Goal: Task Accomplishment & Management: Manage account settings

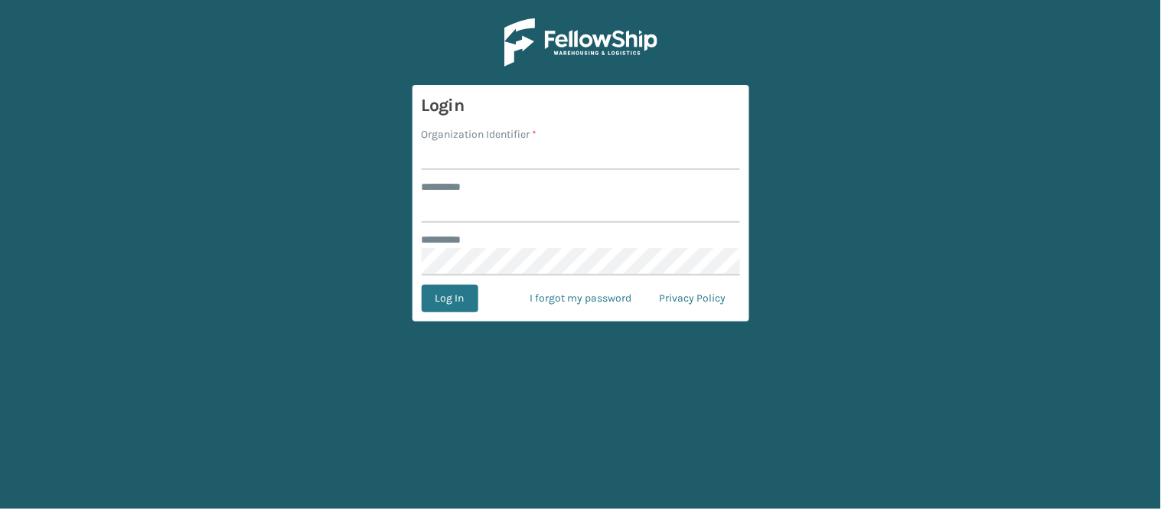
click at [458, 158] on input "Organization Identifier *" at bounding box center [581, 156] width 318 height 28
type input "SuperAdminOrganization"
click at [473, 214] on input "******** *" at bounding box center [581, 209] width 318 height 28
type input "****"
click at [444, 300] on button "Log In" at bounding box center [450, 299] width 57 height 28
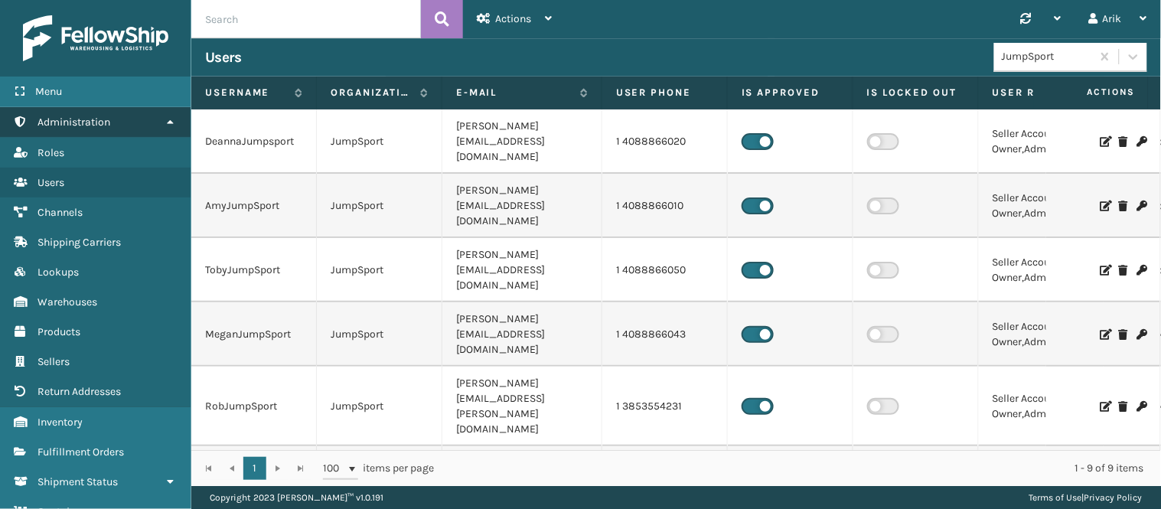
click at [77, 119] on span "Administration" at bounding box center [74, 122] width 73 height 13
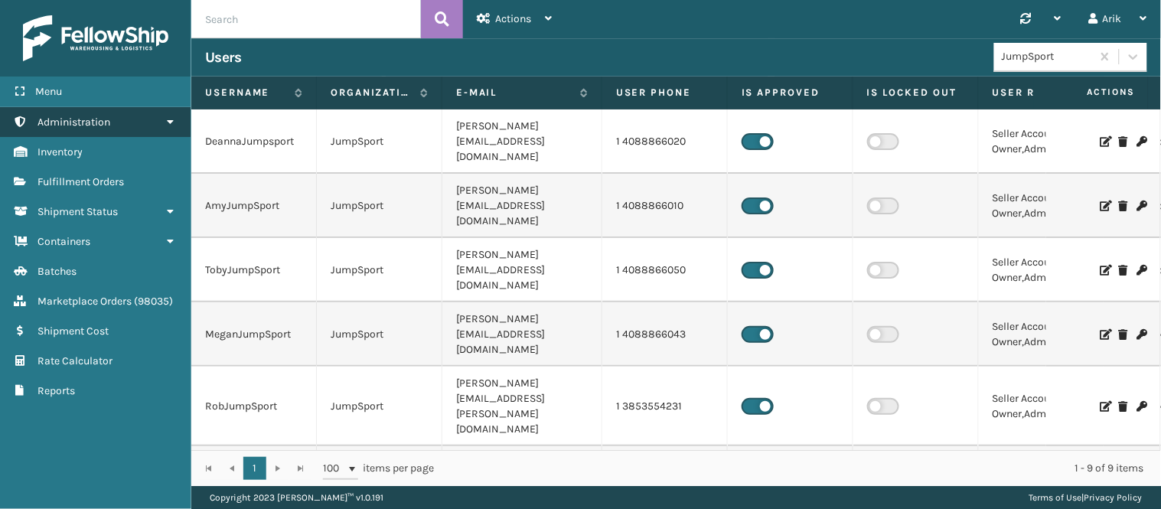
click at [77, 119] on span "Administration" at bounding box center [74, 122] width 73 height 13
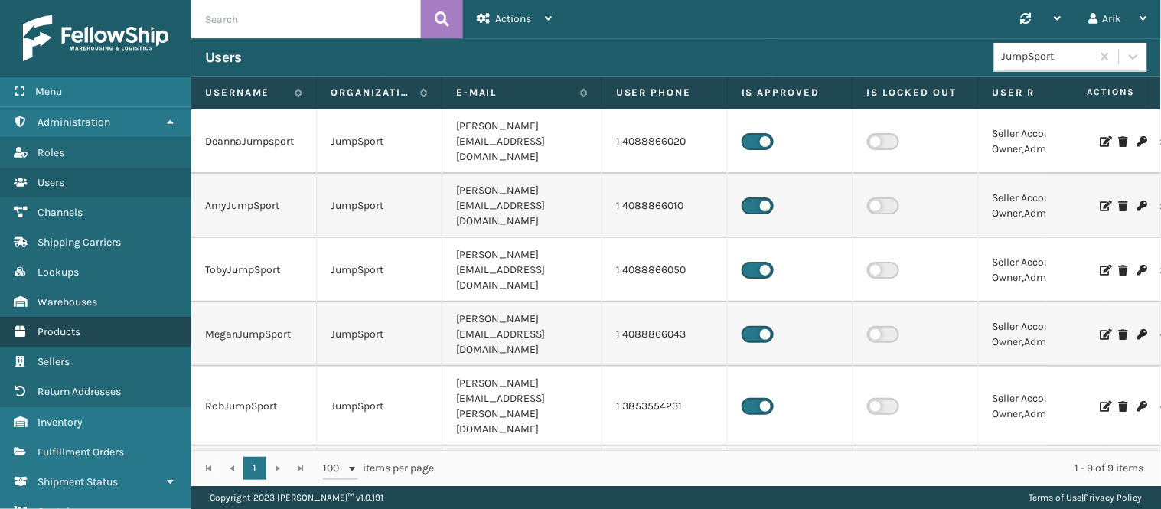
click at [67, 325] on span "Products" at bounding box center [59, 331] width 43 height 13
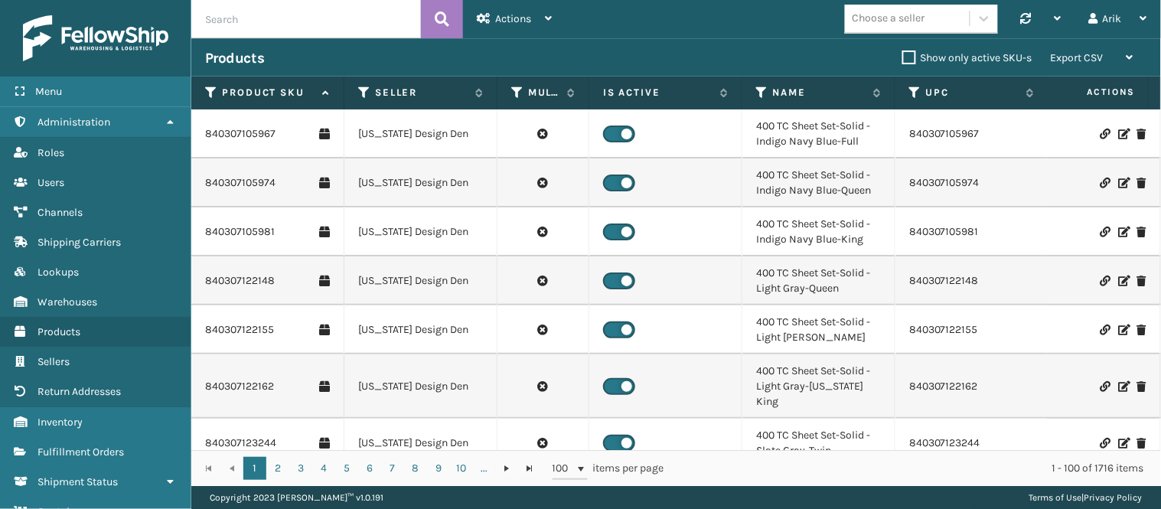
click at [271, 26] on input "text" at bounding box center [306, 19] width 230 height 38
paste input "840307123459_Case"
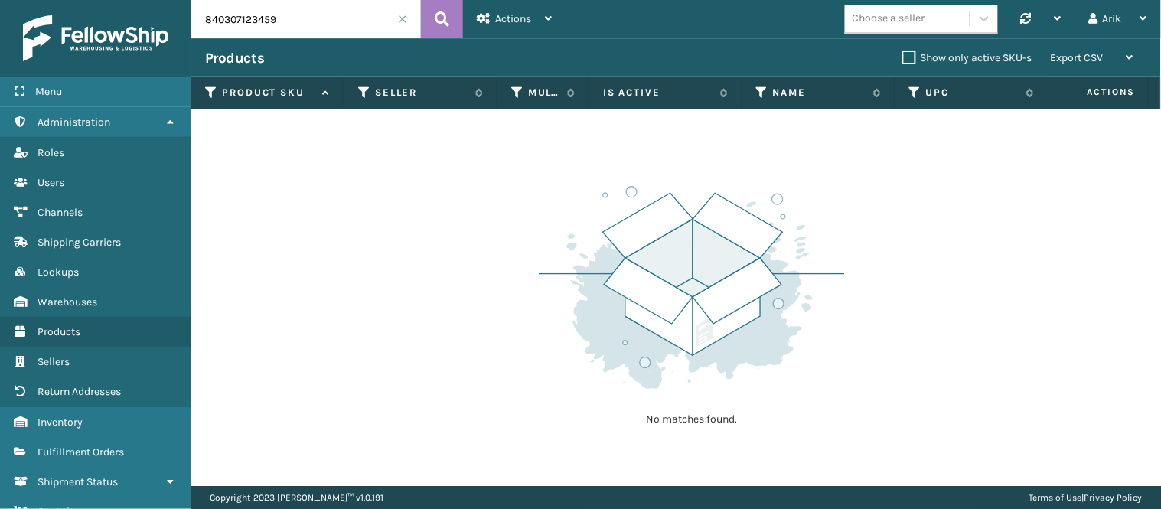
type input "840307123459"
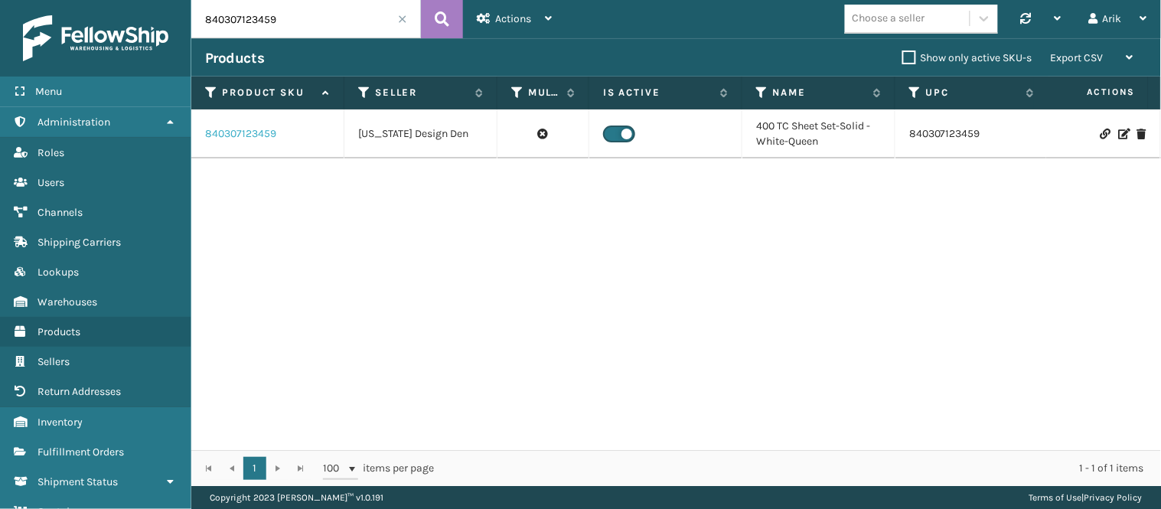
click at [248, 132] on link "840307123459" at bounding box center [240, 133] width 71 height 15
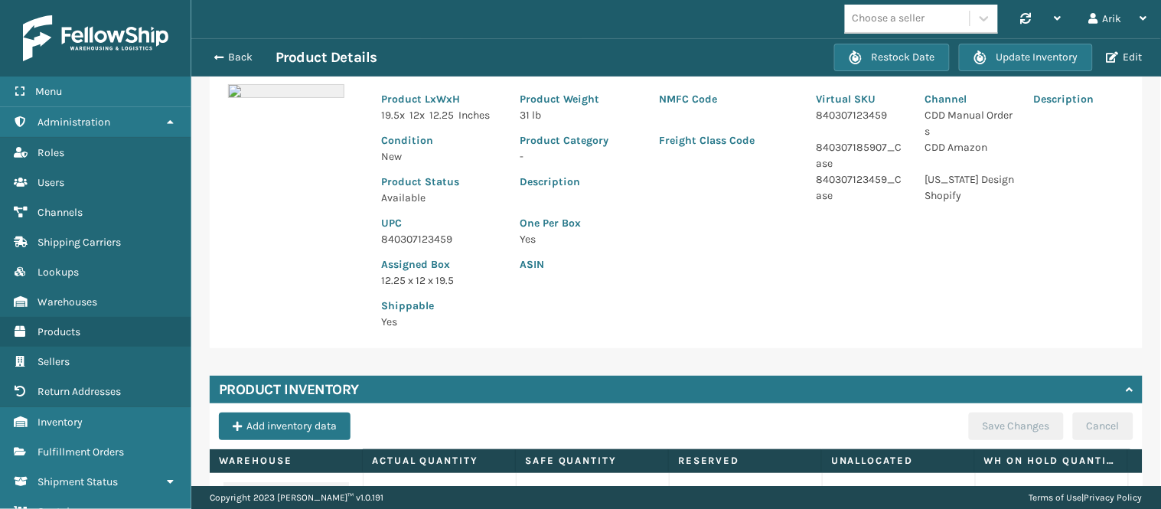
scroll to position [240, 0]
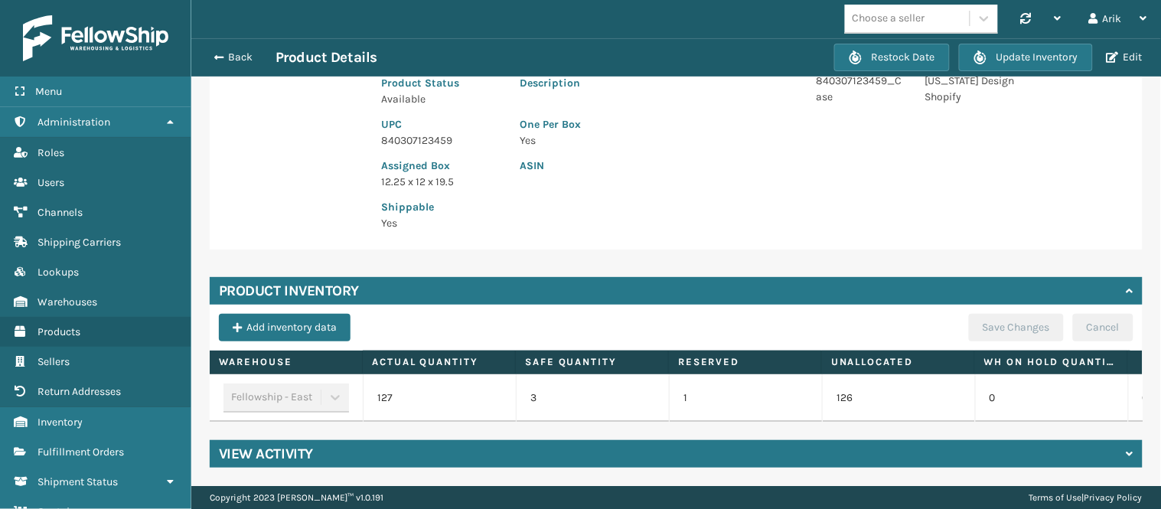
click at [714, 298] on div "Product Inventory Add inventory data Save Changes Cancel Warehouse Actual Quant…" at bounding box center [676, 349] width 933 height 145
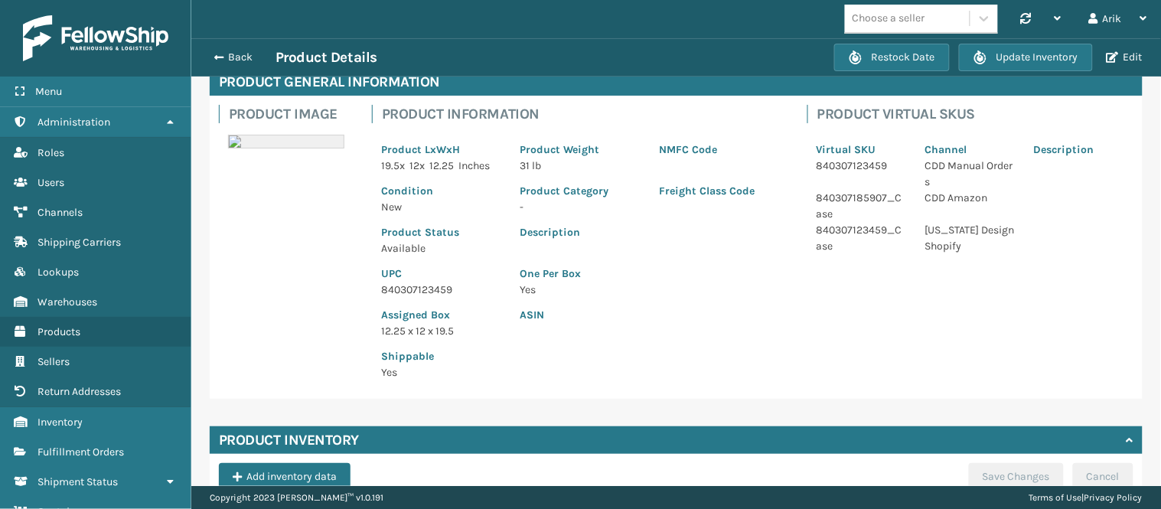
scroll to position [0, 0]
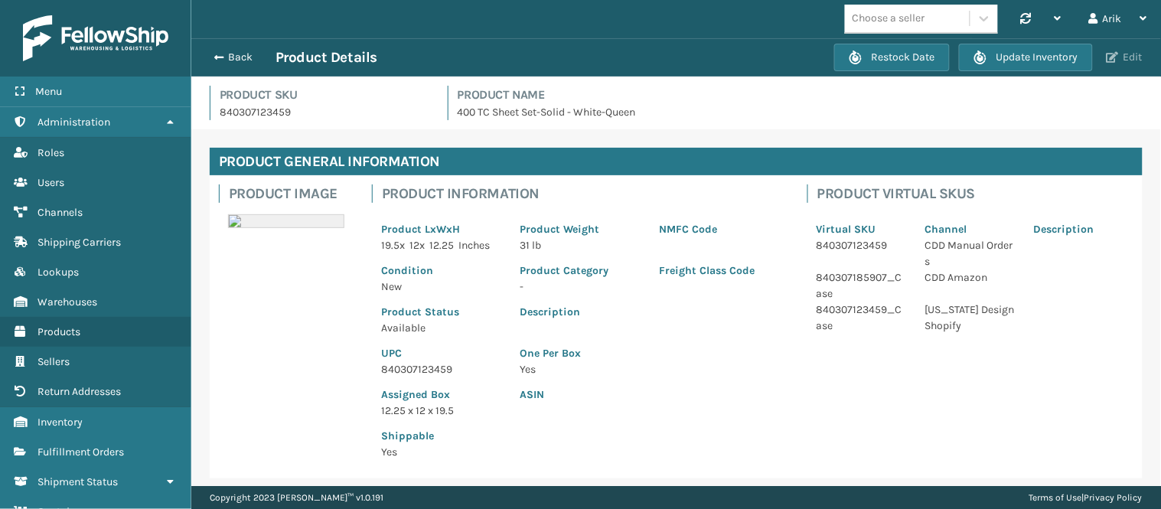
click at [1124, 54] on button "Edit" at bounding box center [1124, 58] width 45 height 14
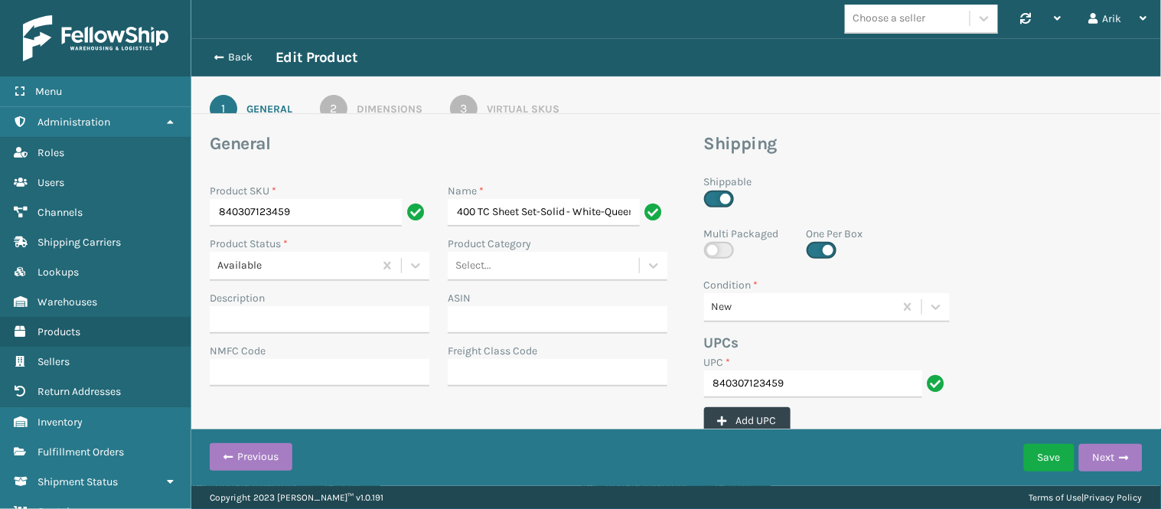
scroll to position [0, 11]
click at [509, 106] on div "Virtual SKUs" at bounding box center [523, 109] width 73 height 16
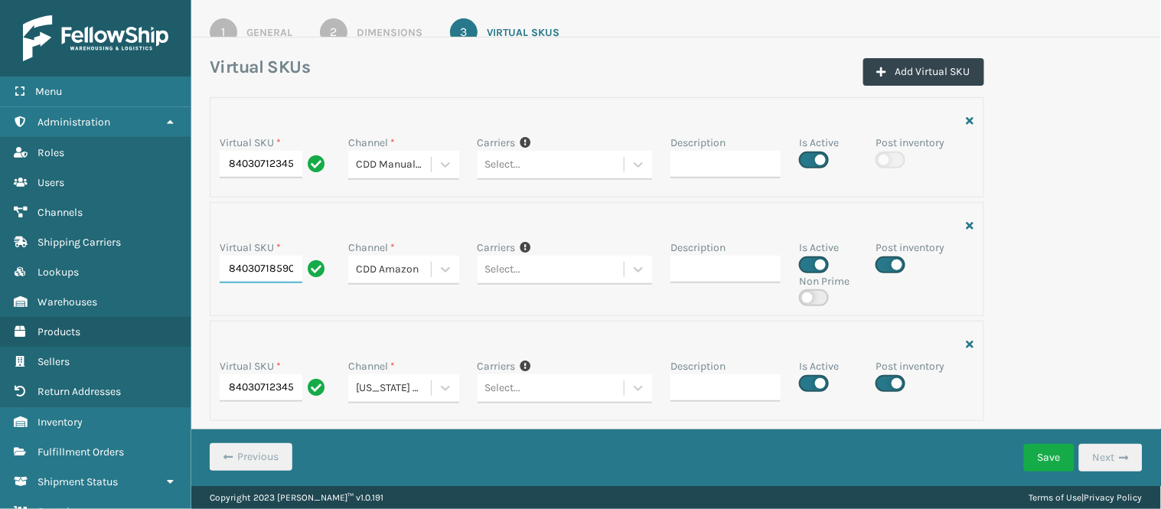
scroll to position [0, 39]
drag, startPoint x: 236, startPoint y: 269, endPoint x: 361, endPoint y: 278, distance: 125.9
click at [361, 278] on div "Virtual SKU * 840307185907_Case Channel * CDD Amazon Carriers If you can't find…" at bounding box center [596, 273] width 773 height 67
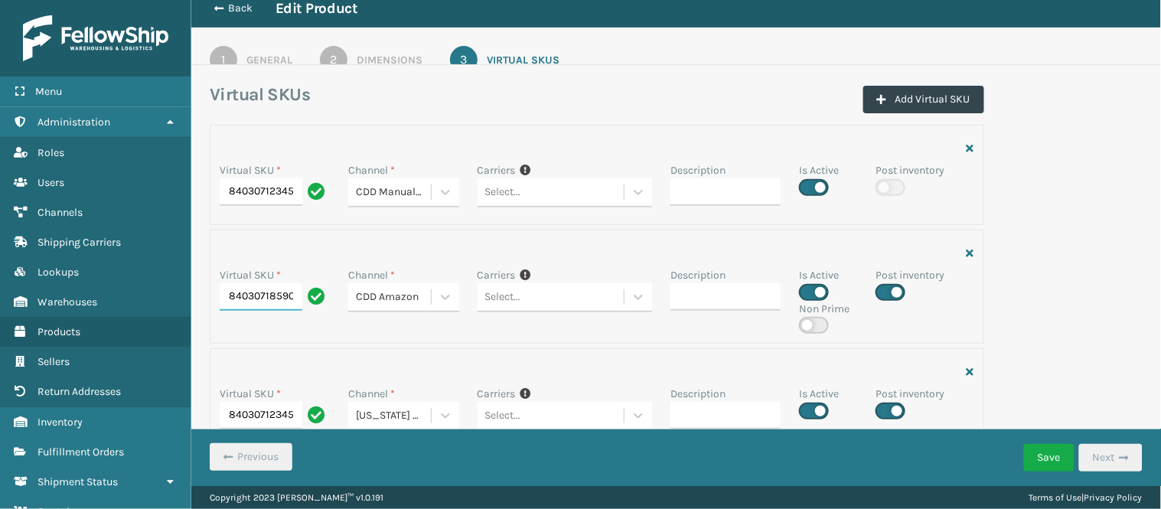
scroll to position [77, 0]
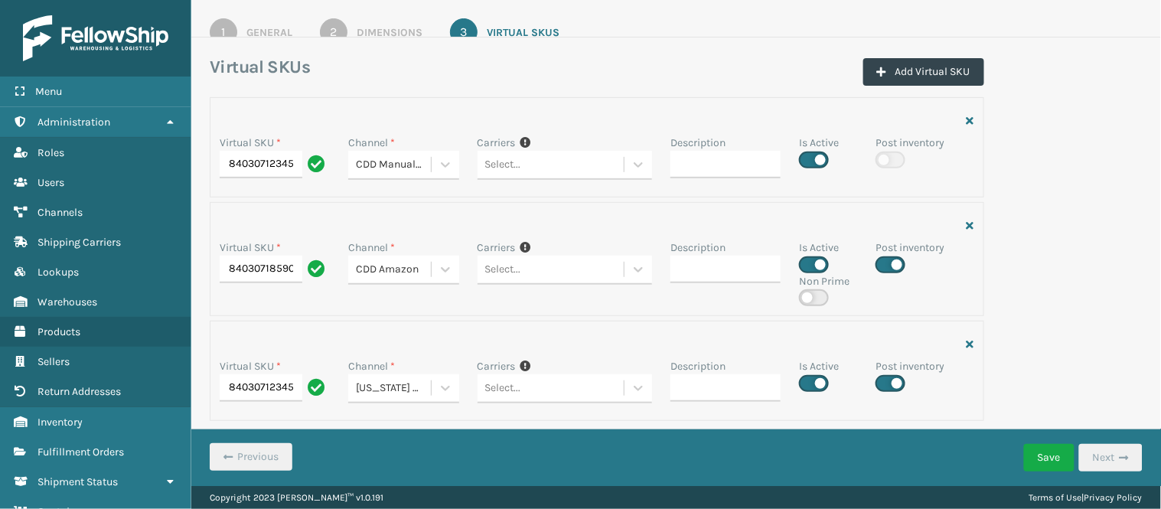
click at [377, 390] on div "[US_STATE] Design Shopify" at bounding box center [394, 388] width 76 height 16
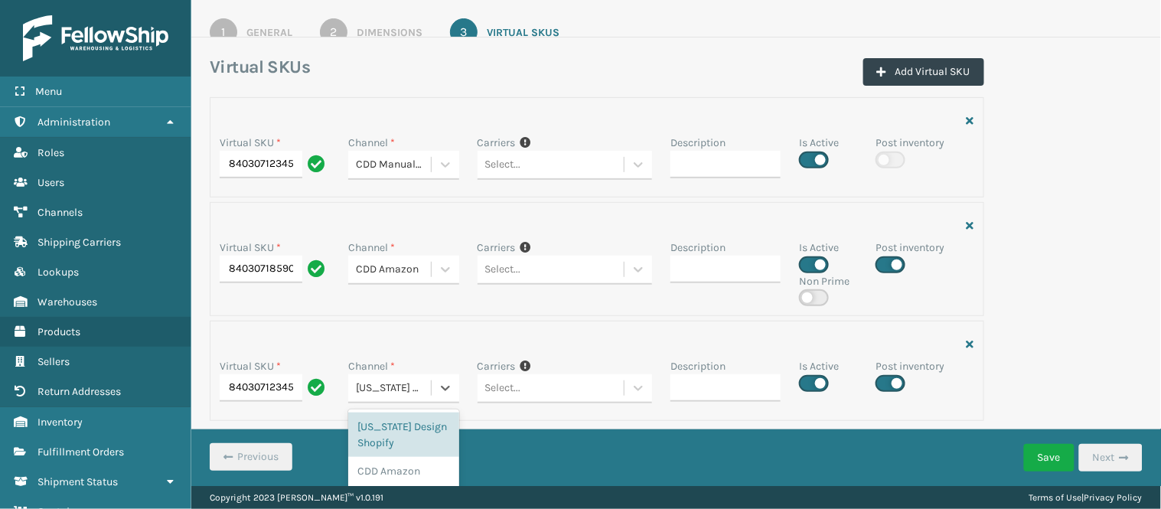
click at [379, 390] on div "[US_STATE] Design Shopify" at bounding box center [394, 388] width 76 height 16
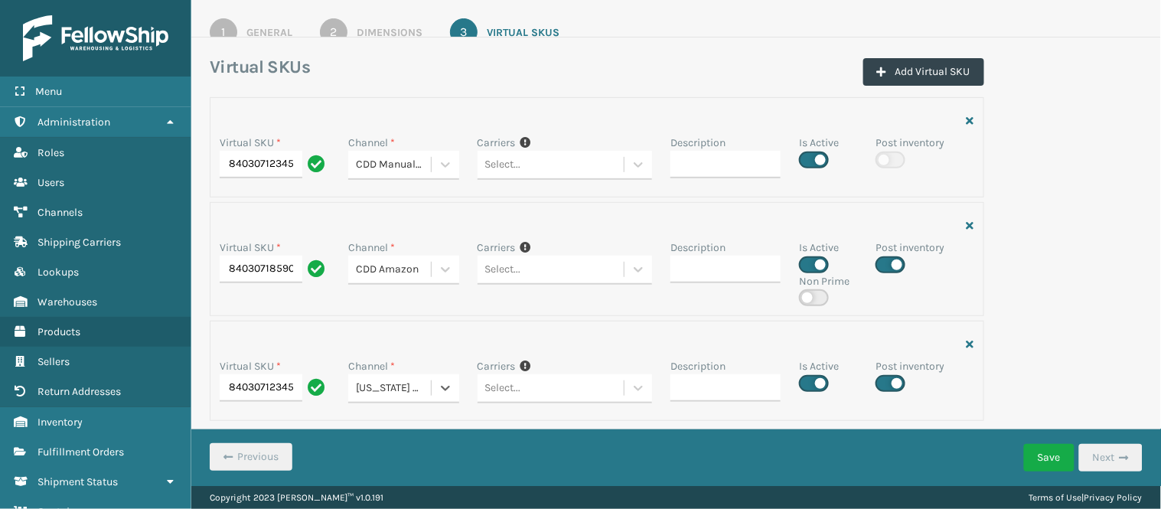
click at [357, 28] on div "Dimensions" at bounding box center [390, 32] width 66 height 16
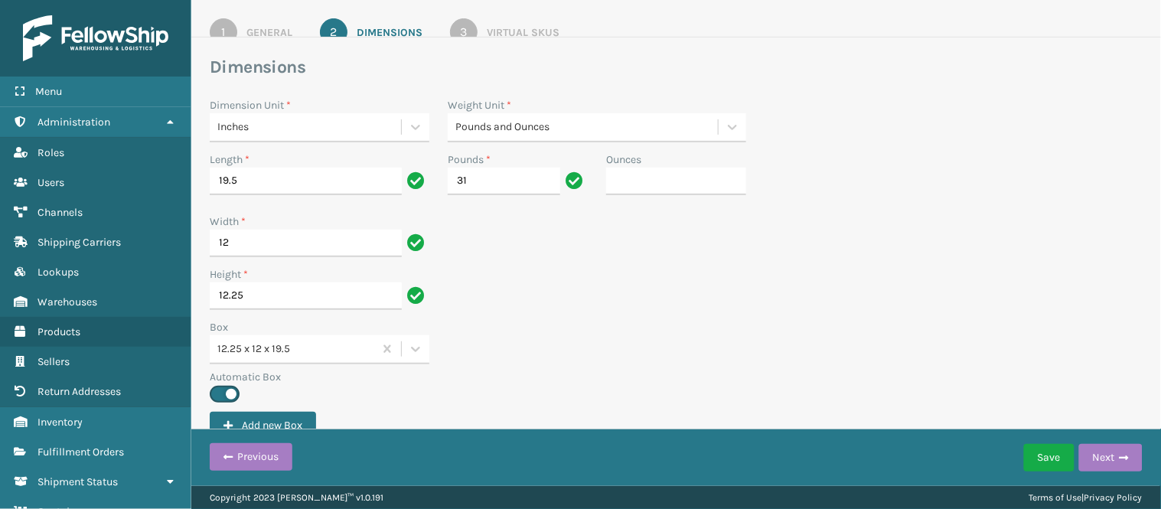
click at [251, 20] on link "1 General" at bounding box center [251, 32] width 138 height 28
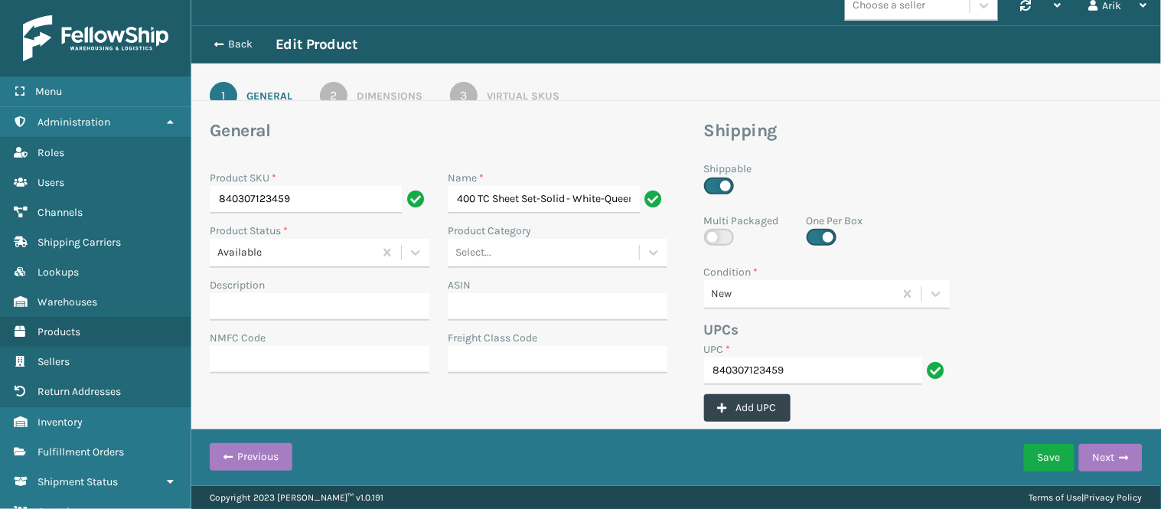
scroll to position [0, 11]
click at [285, 188] on input "840307123459" at bounding box center [306, 200] width 192 height 28
click at [268, 197] on input "840307123459" at bounding box center [306, 200] width 192 height 28
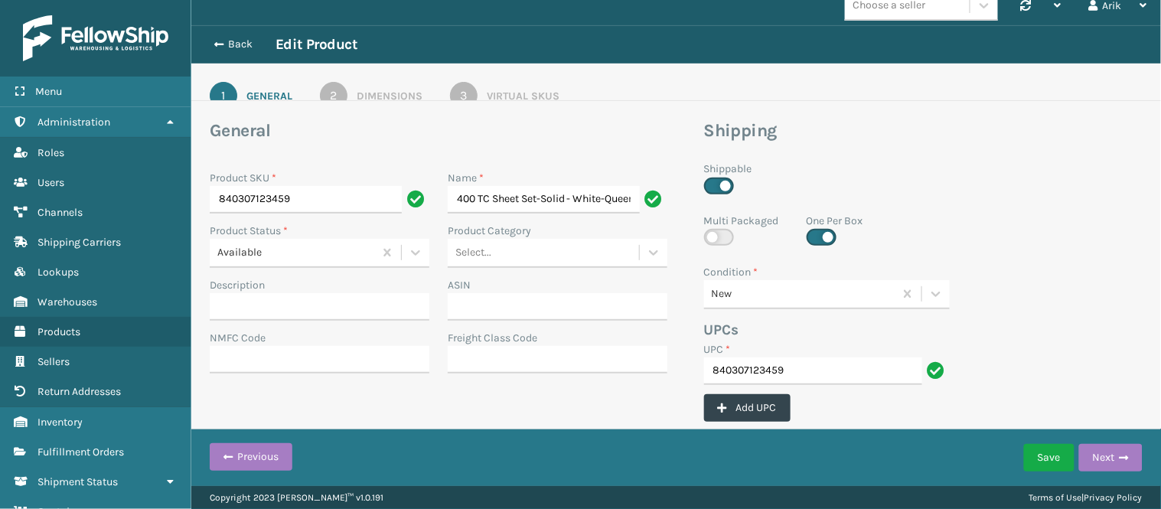
click at [500, 88] on div "Virtual SKUs" at bounding box center [523, 96] width 73 height 16
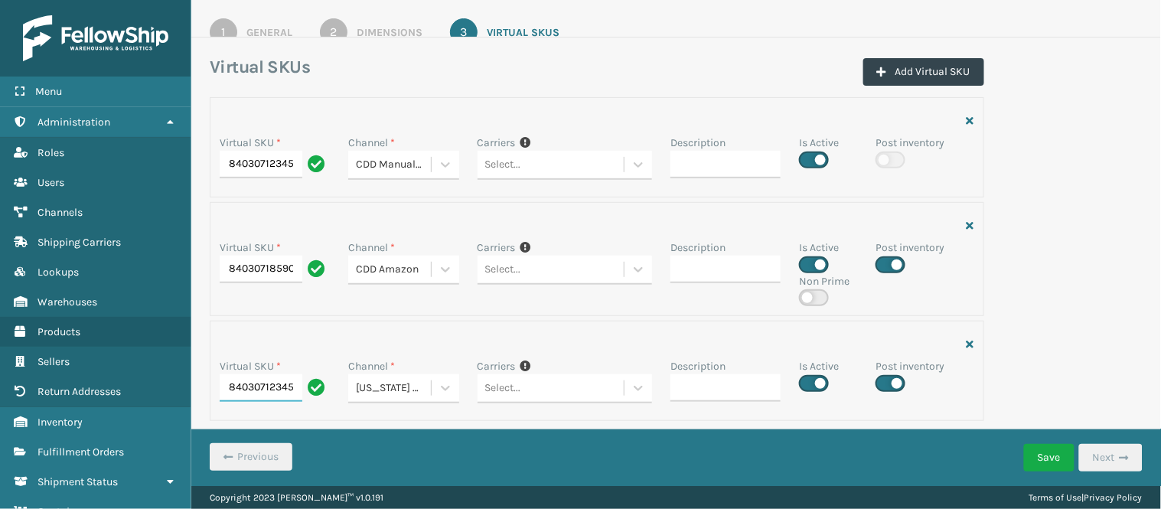
scroll to position [0, 39]
drag, startPoint x: 243, startPoint y: 387, endPoint x: 321, endPoint y: 392, distance: 79.0
click at [321, 392] on div "840307123459_Case" at bounding box center [275, 388] width 110 height 28
drag, startPoint x: 255, startPoint y: 263, endPoint x: 364, endPoint y: 268, distance: 108.8
click at [364, 268] on div "Virtual SKU * 840307185907_Case Channel * CDD Amazon Carriers If you can't find…" at bounding box center [596, 273] width 773 height 67
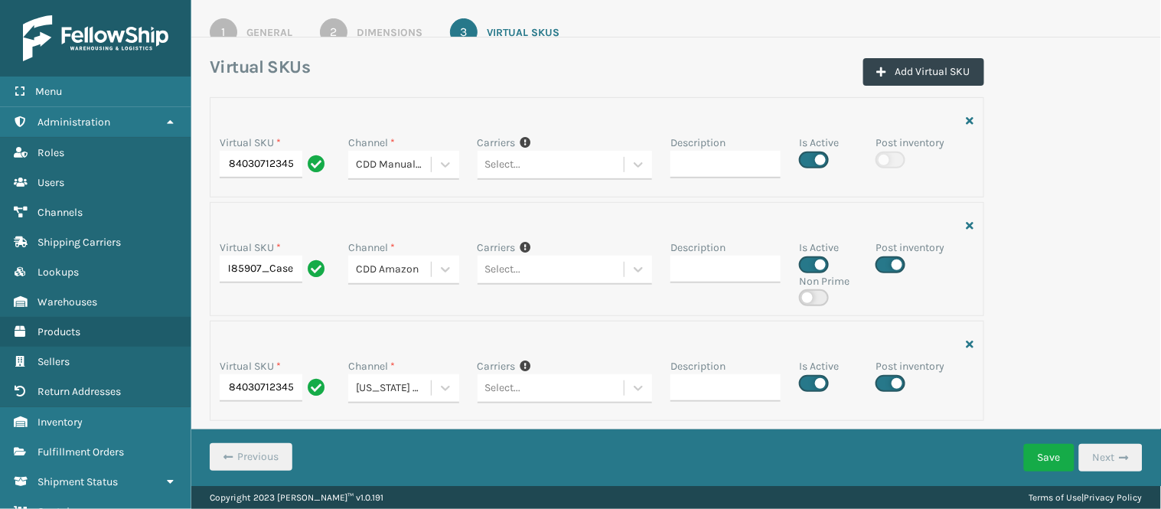
scroll to position [0, 0]
click at [373, 31] on div "Dimensions" at bounding box center [390, 32] width 66 height 16
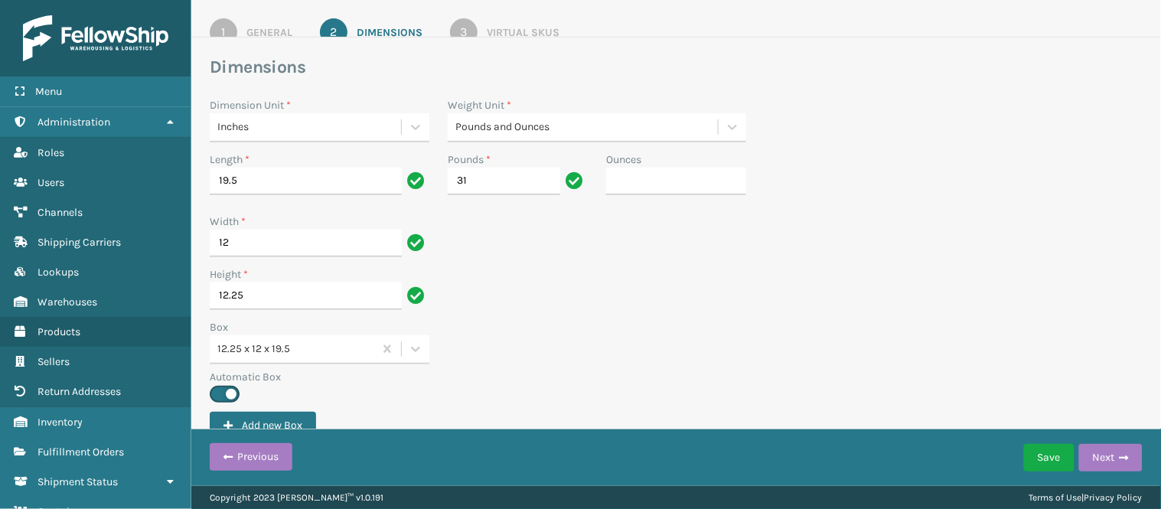
click at [284, 23] on link "1 General" at bounding box center [251, 32] width 138 height 28
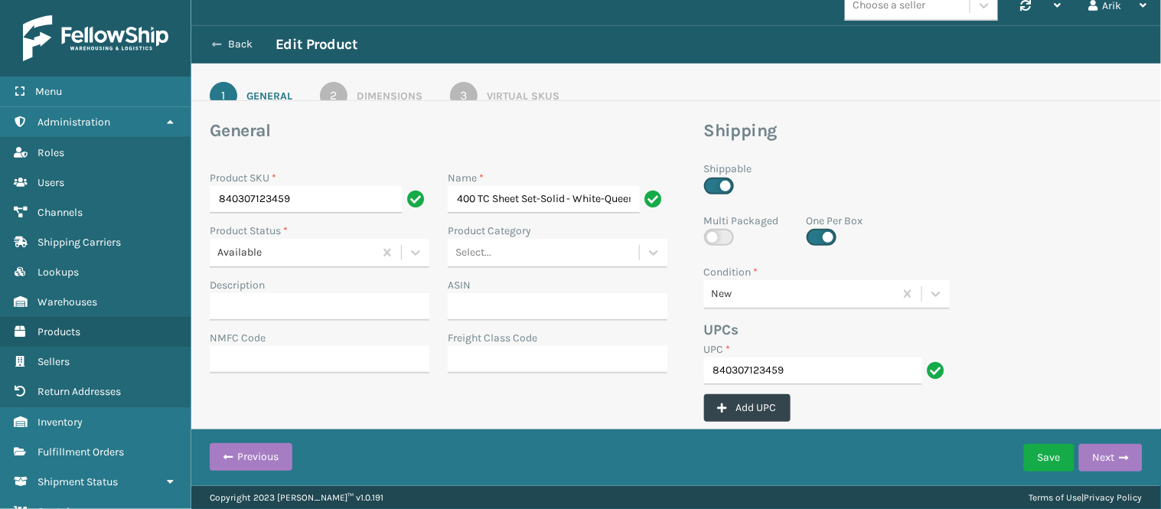
click at [231, 42] on button "Back" at bounding box center [240, 45] width 70 height 14
